Goal: Find specific page/section: Find specific page/section

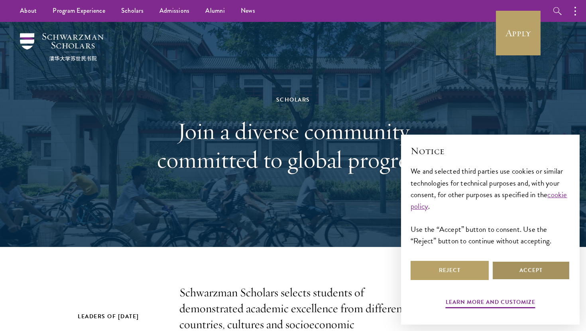
click at [532, 272] on button "Accept" at bounding box center [531, 270] width 78 height 19
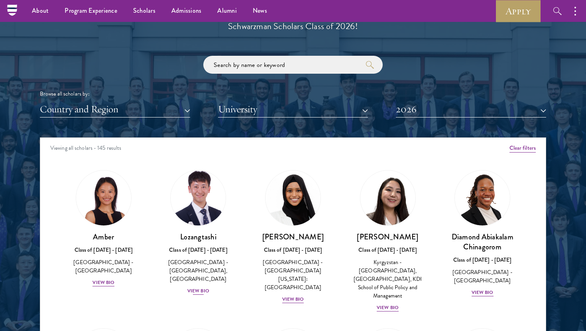
scroll to position [895, 0]
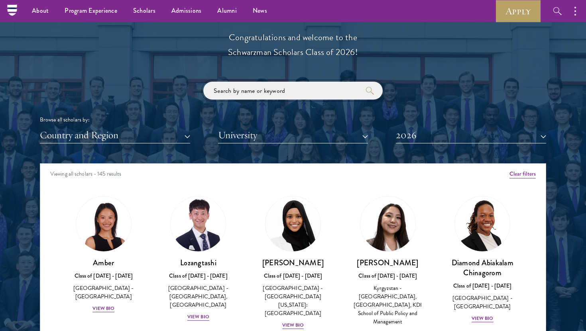
click at [238, 90] on input "search" at bounding box center [292, 91] width 179 height 18
type input "andrey"
click button "submit" at bounding box center [0, 0] width 0 height 0
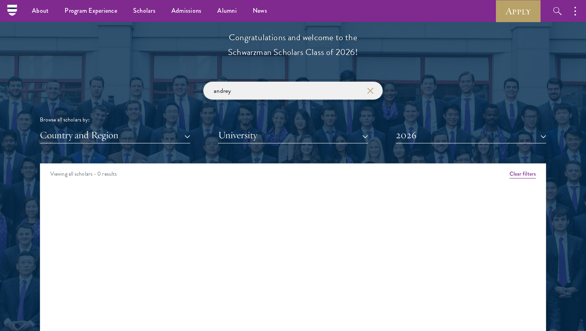
click at [247, 94] on input "andrey" at bounding box center [292, 91] width 179 height 18
